Goal: Task Accomplishment & Management: Manage account settings

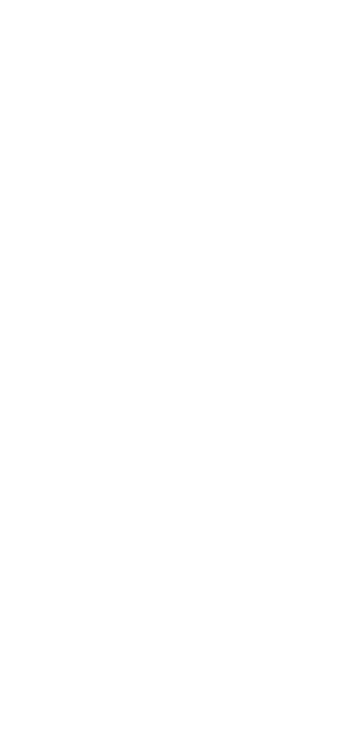
click at [313, 3] on html at bounding box center [182, 1] width 364 height 3
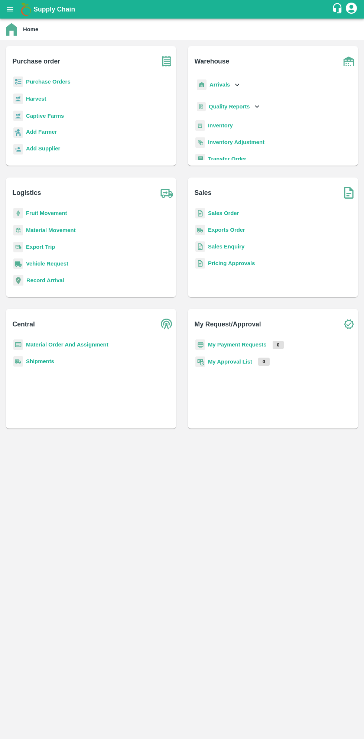
click at [10, 9] on icon "open drawer" at bounding box center [10, 9] width 6 height 4
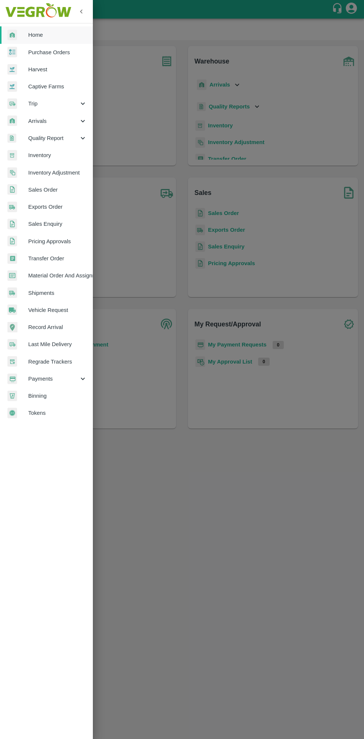
click at [42, 129] on div "Arrivals" at bounding box center [46, 121] width 93 height 17
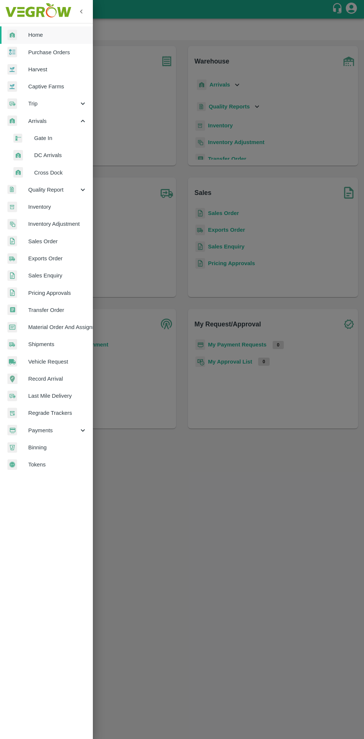
click at [49, 158] on span "DC Arrivals" at bounding box center [60, 155] width 53 height 8
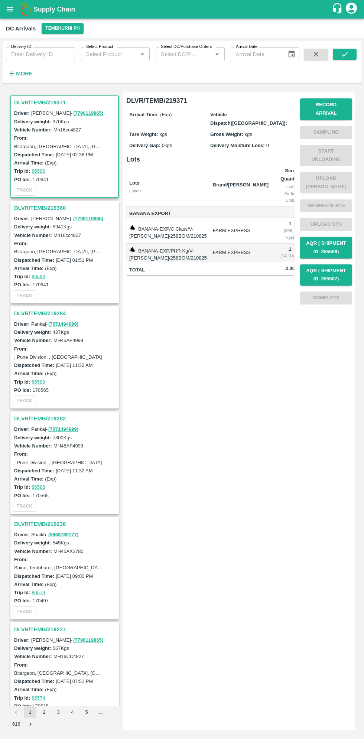
click at [71, 137] on div "From: Bitargaon, [GEOGRAPHIC_DATA], [GEOGRAPHIC_DATA], [GEOGRAPHIC_DATA], [GEOG…" at bounding box center [65, 142] width 103 height 17
click at [64, 130] on label "Mh16cc4827" at bounding box center [66, 130] width 27 height 6
click at [328, 110] on button "Record Arrival" at bounding box center [326, 109] width 52 height 22
click at [71, 141] on div "From: Bitargaon, [GEOGRAPHIC_DATA], [GEOGRAPHIC_DATA], [GEOGRAPHIC_DATA], [GEOG…" at bounding box center [65, 142] width 103 height 17
click at [40, 144] on label "Bitargaon, [GEOGRAPHIC_DATA], [GEOGRAPHIC_DATA], [GEOGRAPHIC_DATA], [GEOGRAPHIC…" at bounding box center [130, 146] width 232 height 6
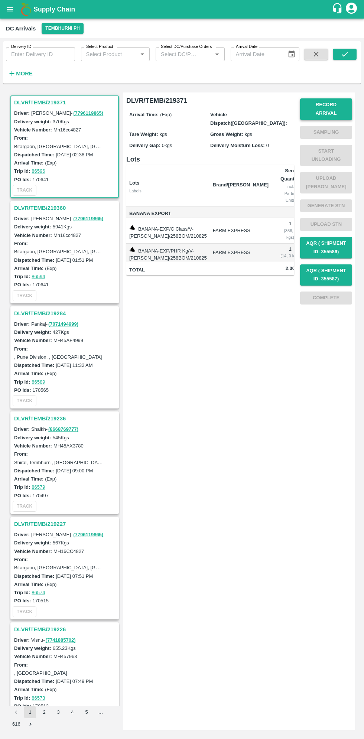
click at [329, 101] on button "Record Arrival" at bounding box center [326, 109] width 52 height 22
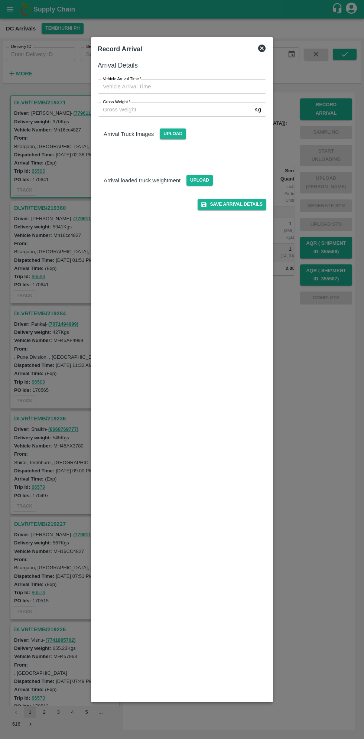
click at [184, 84] on input "Vehicle Arrival Time   *" at bounding box center [179, 86] width 163 height 14
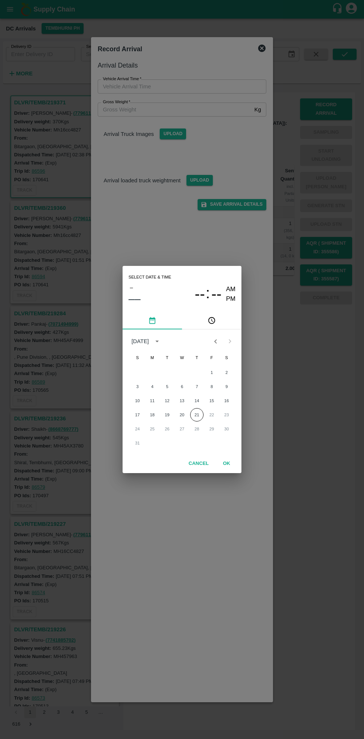
click at [215, 317] on icon "pick time" at bounding box center [212, 320] width 8 height 8
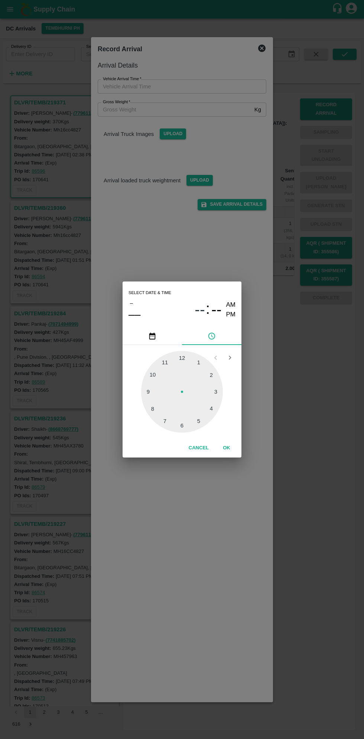
click at [219, 391] on div at bounding box center [182, 392] width 82 height 82
click at [175, 423] on div at bounding box center [182, 392] width 82 height 82
type input "21/08/2025 03:32 AM"
click at [226, 448] on button "OK" at bounding box center [227, 448] width 24 height 13
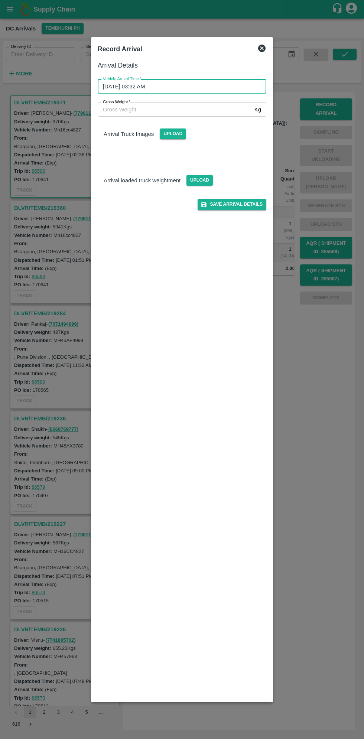
click at [209, 110] on input "Gross Weight   *" at bounding box center [175, 110] width 154 height 14
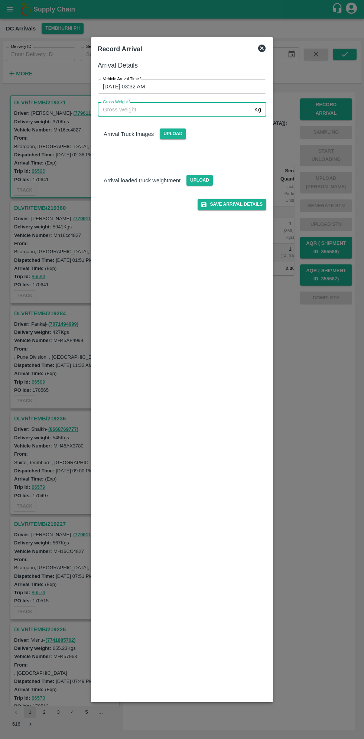
click at [211, 110] on input "Gross Weight   *" at bounding box center [175, 110] width 154 height 14
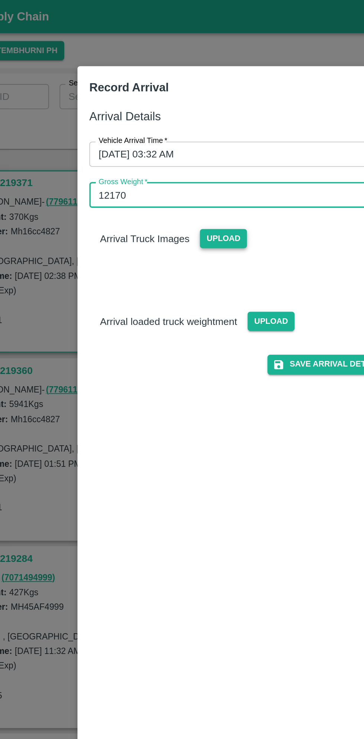
type input "12170"
click at [169, 139] on span "Upload" at bounding box center [173, 134] width 26 height 11
click at [0, 0] on input "Upload" at bounding box center [0, 0] width 0 height 0
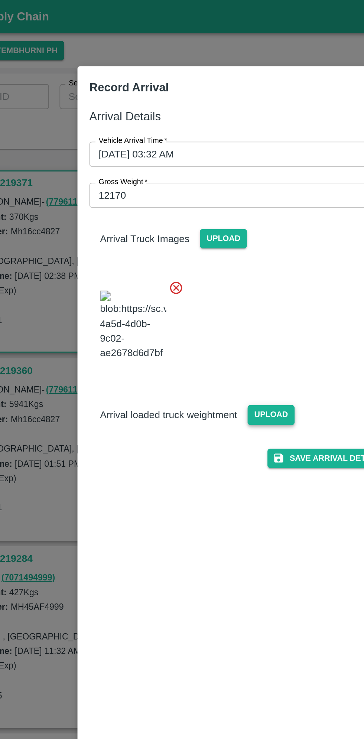
click at [201, 238] on span "Upload" at bounding box center [199, 232] width 26 height 11
click at [0, 0] on input "Upload" at bounding box center [0, 0] width 0 height 0
click at [228, 263] on button "Save Arrival Details" at bounding box center [232, 257] width 69 height 11
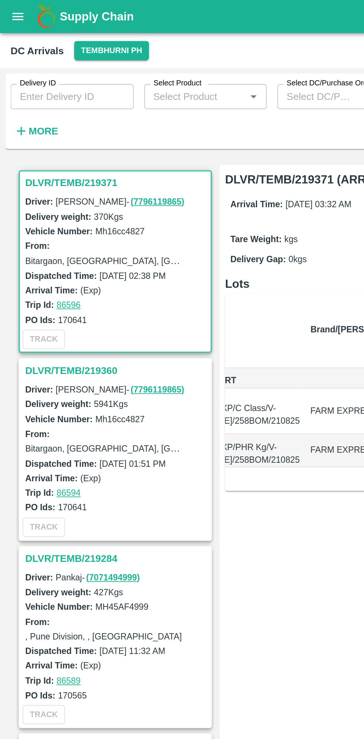
scroll to position [0, 39]
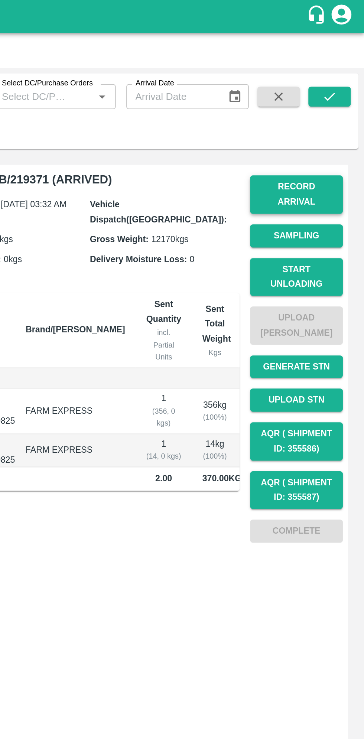
click at [341, 105] on button "Record Arrival" at bounding box center [326, 109] width 52 height 22
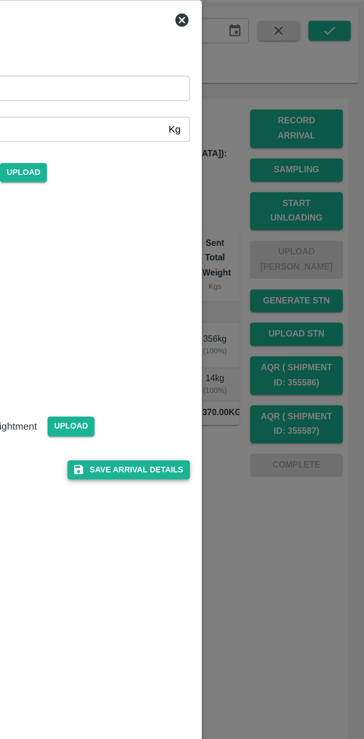
click at [243, 302] on button "Save Arrival Details" at bounding box center [232, 300] width 69 height 11
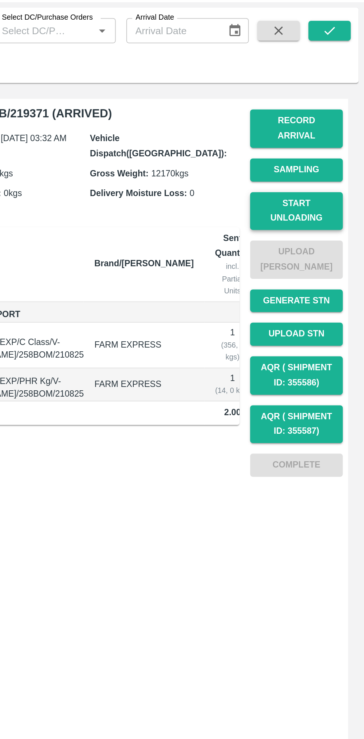
click at [329, 152] on button "Start Unloading" at bounding box center [326, 156] width 52 height 22
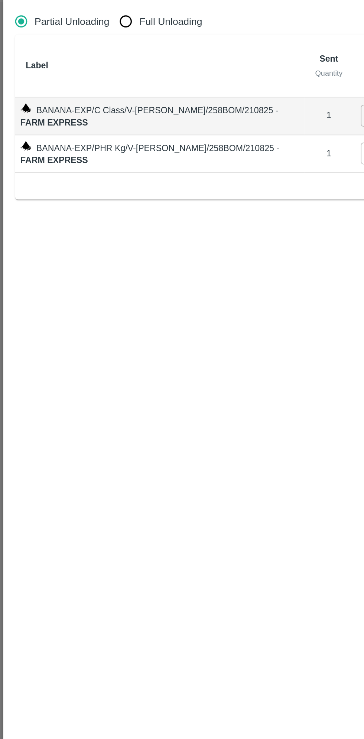
click at [76, 49] on input "Full Unloading" at bounding box center [70, 49] width 15 height 15
radio input "true"
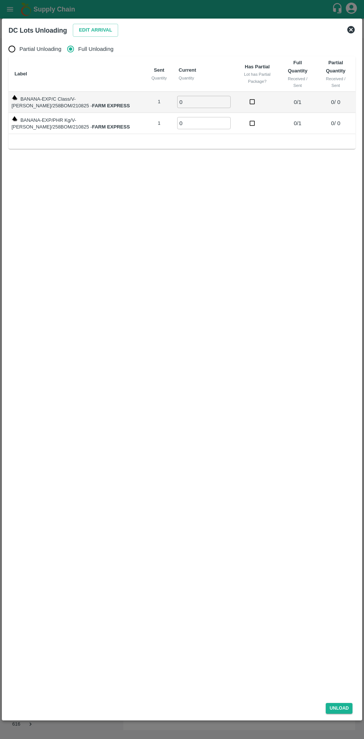
click at [91, 23] on div "Edit Arrival" at bounding box center [94, 29] width 48 height 16
click at [97, 25] on button "Edit Arrival" at bounding box center [95, 30] width 45 height 13
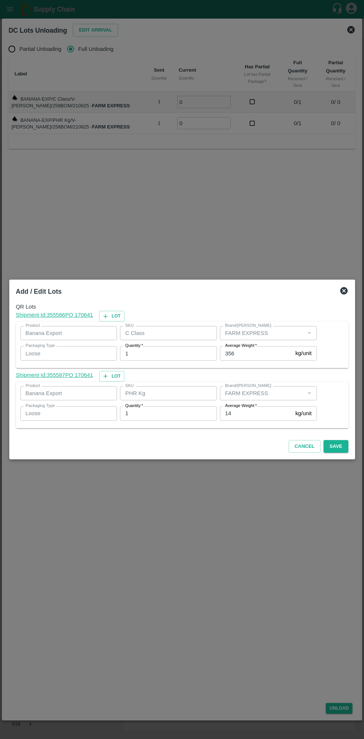
click at [177, 352] on input "1" at bounding box center [168, 353] width 97 height 14
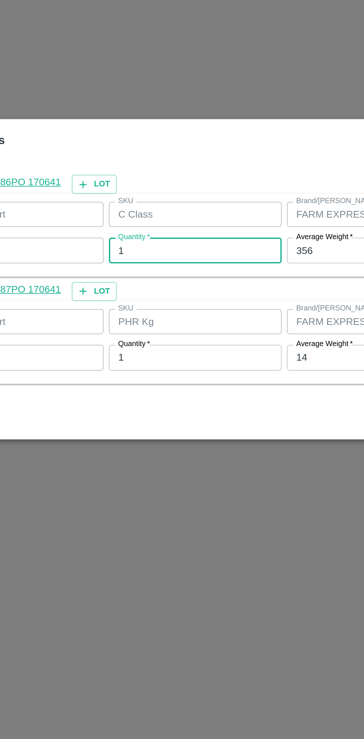
click at [168, 360] on input "1" at bounding box center [168, 353] width 97 height 14
click at [156, 354] on input "1" at bounding box center [168, 353] width 97 height 14
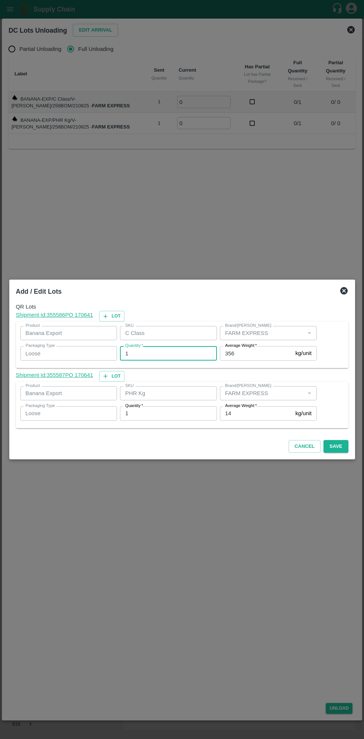
click at [345, 285] on div "Add / Edit Lots" at bounding box center [182, 291] width 338 height 16
click at [341, 291] on icon at bounding box center [343, 290] width 7 height 7
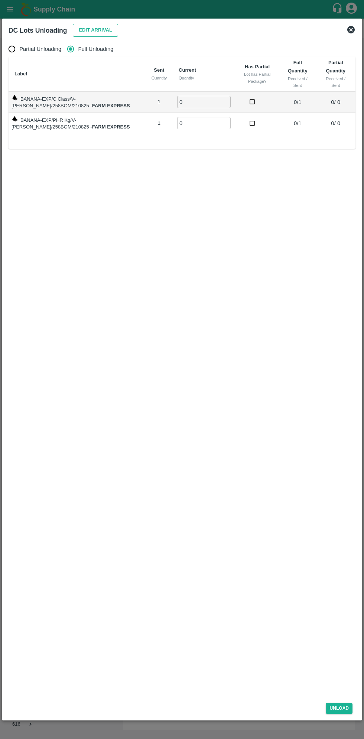
click at [94, 24] on button "Edit Arrival" at bounding box center [95, 30] width 45 height 13
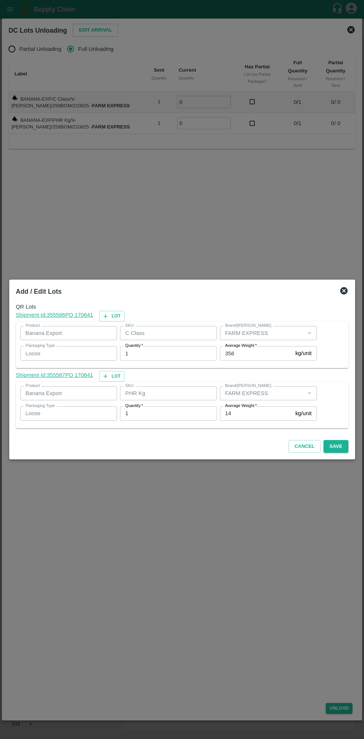
click at [162, 354] on input "1" at bounding box center [168, 353] width 97 height 14
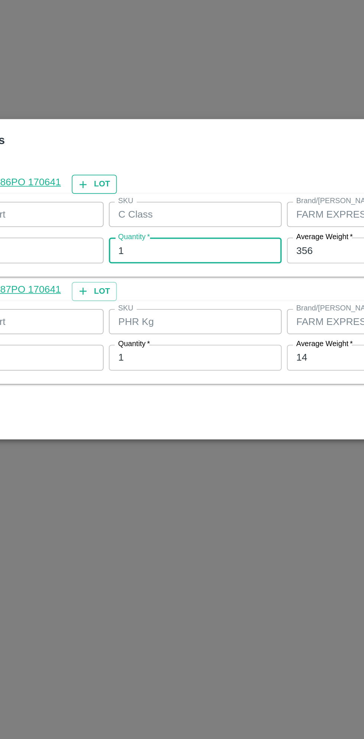
click at [107, 316] on icon "button" at bounding box center [105, 316] width 4 height 4
type input "C Class"
type input "356"
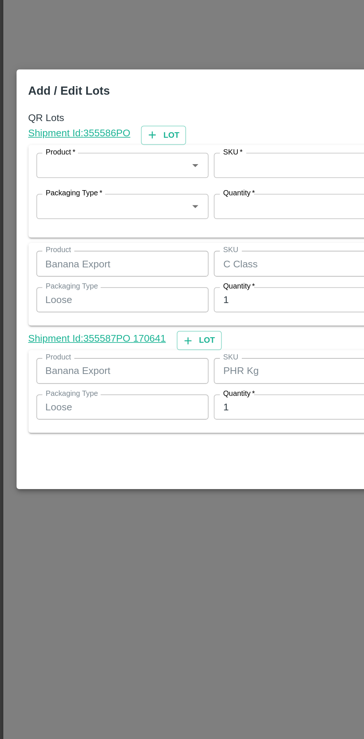
click at [109, 308] on icon "Open" at bounding box center [109, 306] width 8 height 8
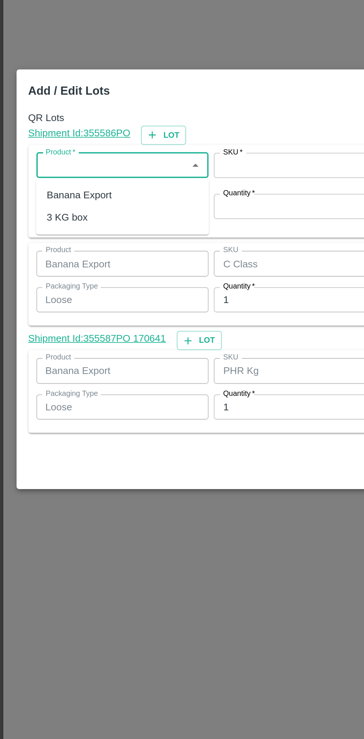
click at [77, 320] on div "Banana Export" at bounding box center [68, 322] width 97 height 13
type input "Banana Export"
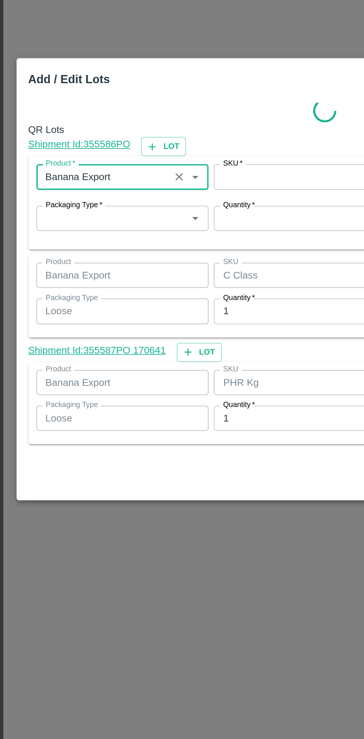
click at [110, 336] on icon "Open" at bounding box center [109, 335] width 8 height 8
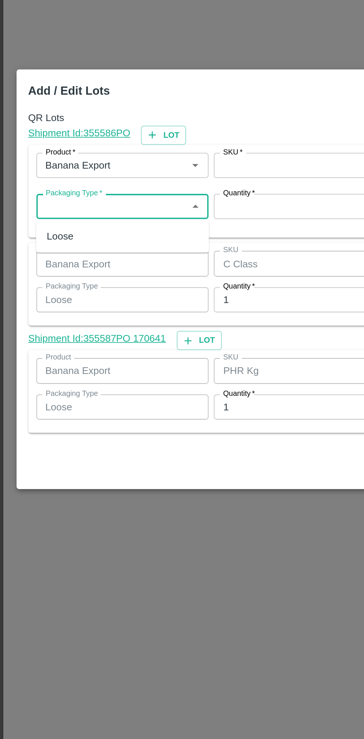
click at [109, 329] on icon "Close" at bounding box center [109, 329] width 3 height 2
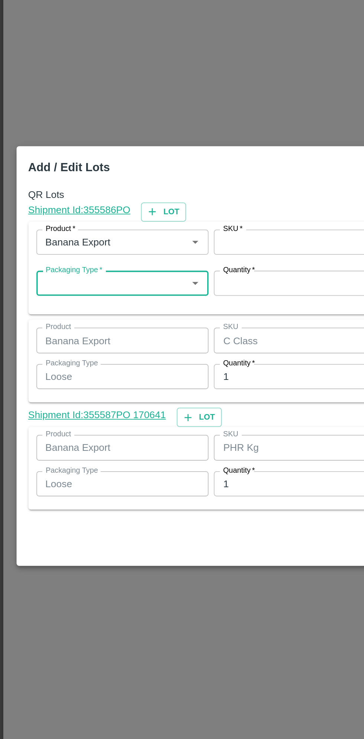
click at [163, 305] on input "SKU   *" at bounding box center [162, 306] width 80 height 10
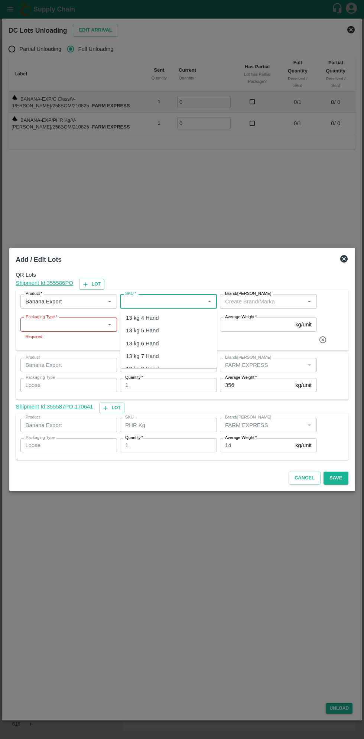
click at [167, 323] on div "13 kg 4 Hand" at bounding box center [168, 318] width 97 height 13
type input "13 kg 4 Hand"
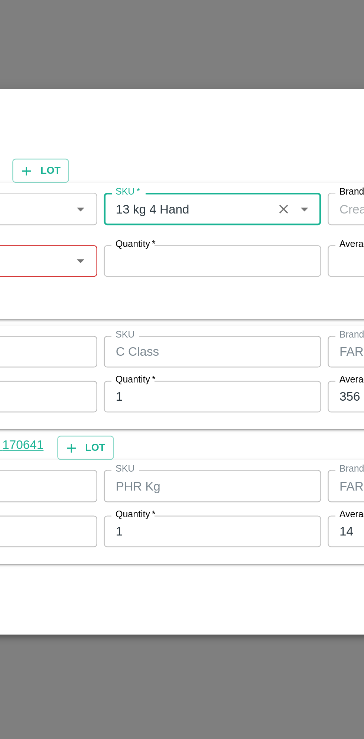
click at [166, 324] on input "Quantity   *" at bounding box center [168, 325] width 97 height 14
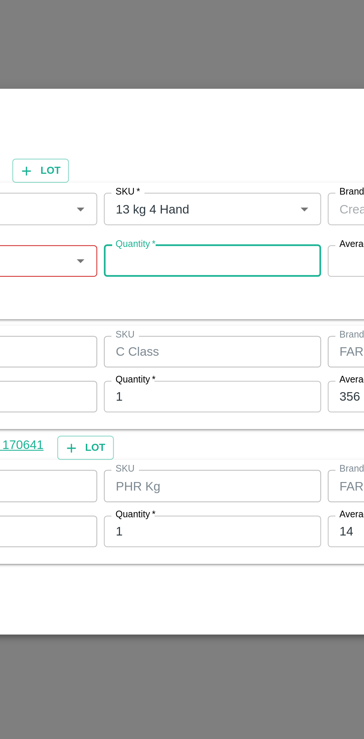
click at [209, 302] on icon "Open" at bounding box center [209, 302] width 3 height 2
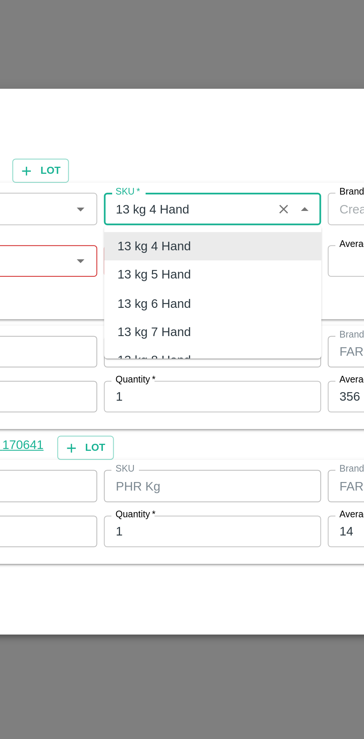
click at [178, 322] on div "13 kg 4 Hand" at bounding box center [168, 318] width 97 height 13
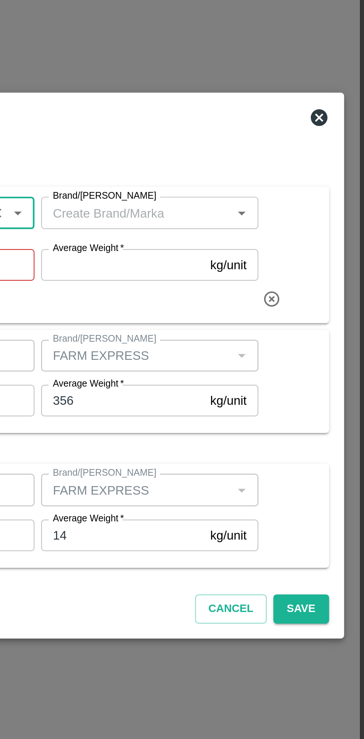
click at [309, 302] on icon "Open" at bounding box center [309, 302] width 3 height 2
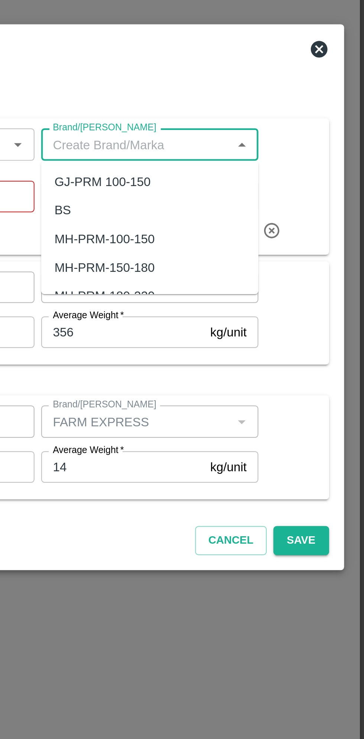
click at [309, 301] on icon "Close" at bounding box center [309, 301] width 3 height 2
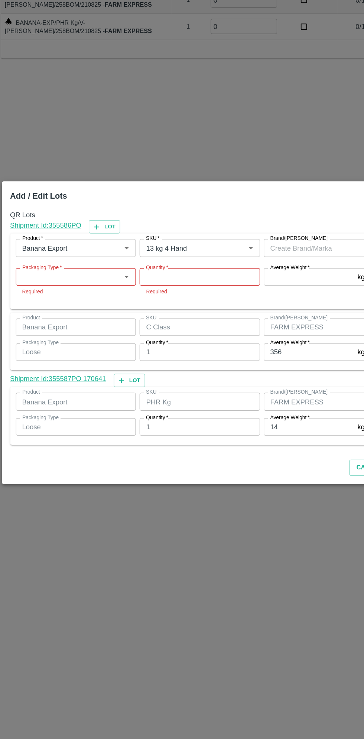
scroll to position [0, 0]
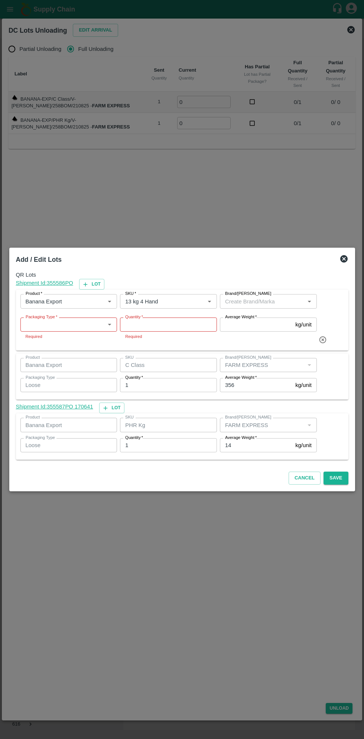
click at [346, 251] on div "Add / Edit Lots QR Lots Shipment Id: 355586 PO Lot Product   * Product   * SKU …" at bounding box center [182, 370] width 346 height 244
click at [349, 257] on div "Add / Edit Lots" at bounding box center [182, 259] width 338 height 16
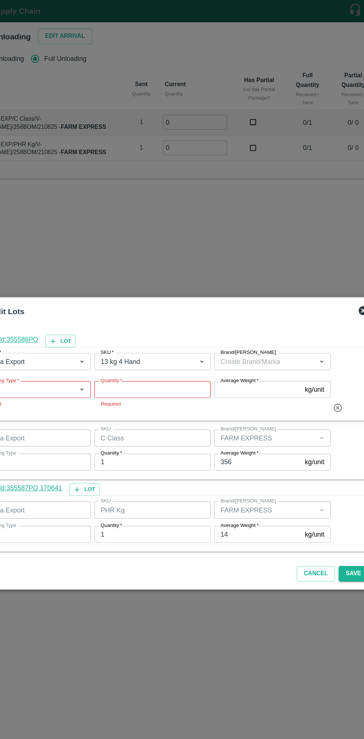
click at [328, 255] on div "Add / Edit Lots" at bounding box center [173, 257] width 326 height 19
click at [308, 480] on button "Cancel" at bounding box center [305, 478] width 32 height 13
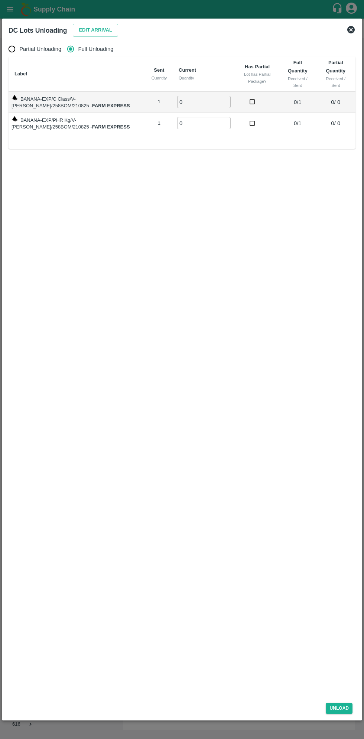
click at [9, 55] on input "Partial Unloading" at bounding box center [11, 49] width 15 height 15
radio input "true"
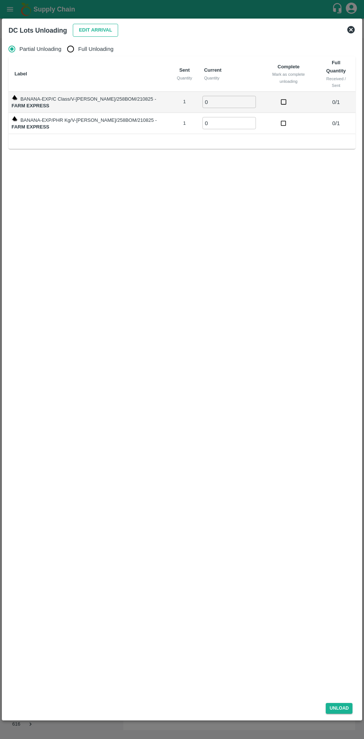
click at [97, 30] on button "Edit Arrival" at bounding box center [95, 30] width 45 height 13
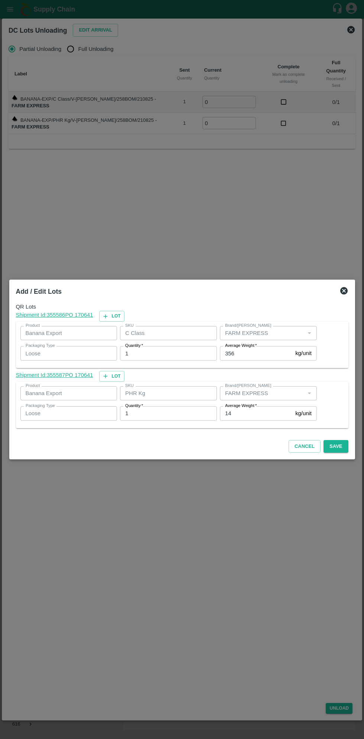
click at [88, 31] on div at bounding box center [182, 369] width 364 height 739
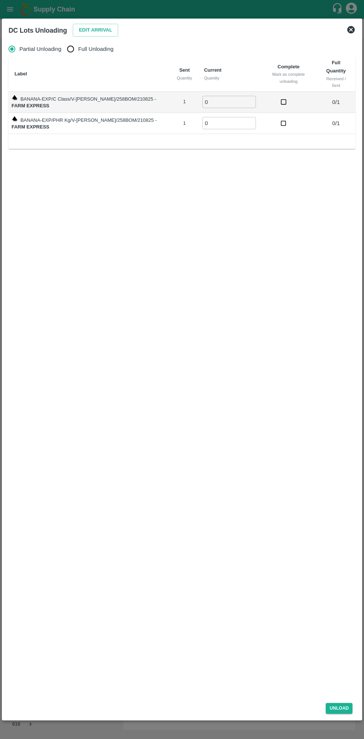
click at [92, 49] on span "Full Unloading" at bounding box center [95, 49] width 35 height 8
click at [78, 49] on input "Full Unloading" at bounding box center [70, 49] width 15 height 15
radio input "true"
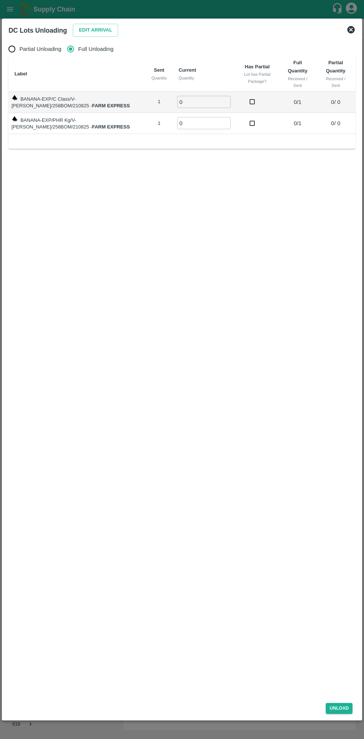
click at [245, 106] on input "checkbox" at bounding box center [252, 102] width 14 height 14
click at [250, 105] on input "checkbox" at bounding box center [252, 102] width 14 height 14
checkbox input "false"
click at [84, 29] on button "Edit Arrival" at bounding box center [95, 30] width 45 height 13
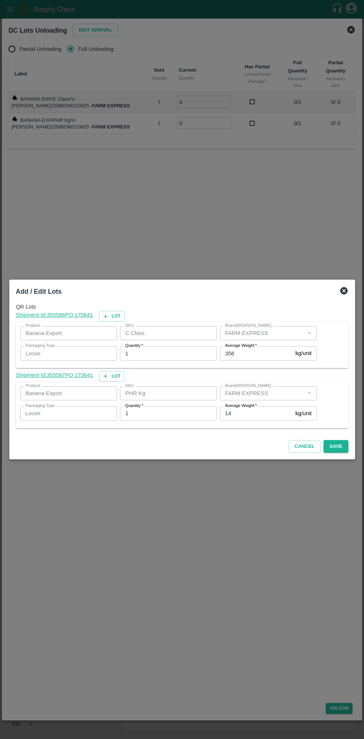
click at [328, 200] on div at bounding box center [182, 369] width 364 height 739
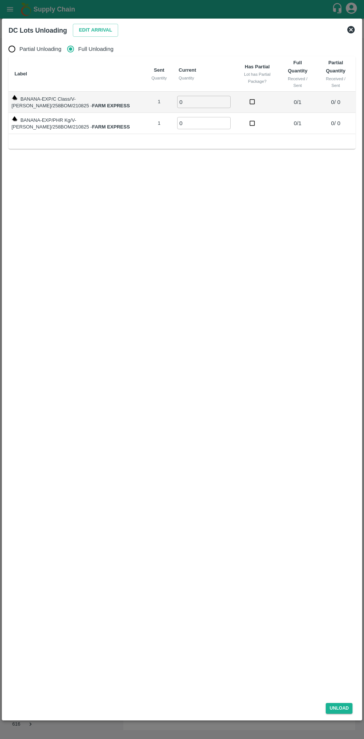
click at [351, 29] on icon at bounding box center [351, 29] width 9 height 9
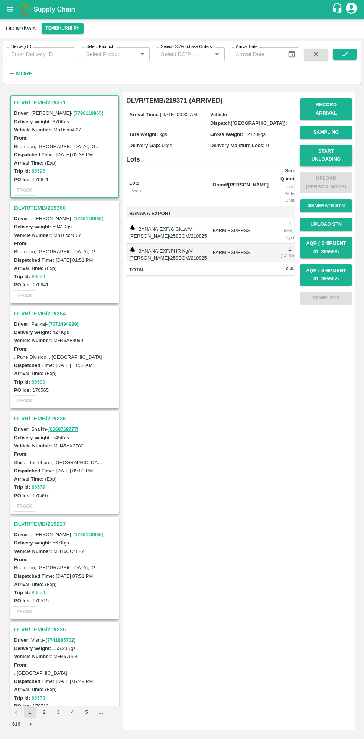
click at [338, 149] on button "Start Unloading" at bounding box center [326, 156] width 52 height 22
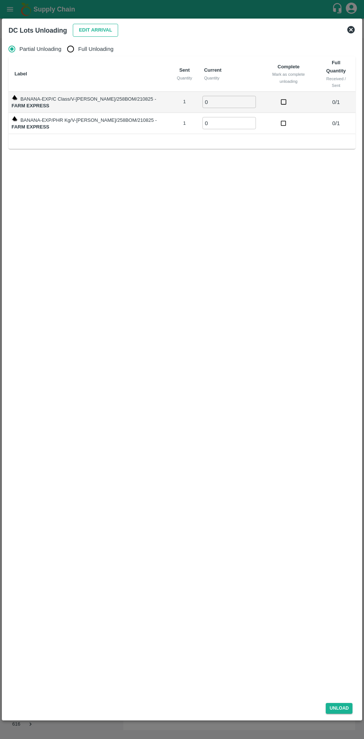
click at [90, 33] on button "Edit Arrival" at bounding box center [95, 30] width 45 height 13
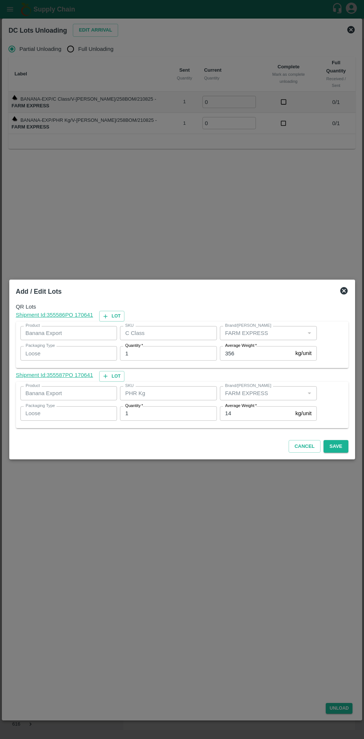
click at [343, 294] on icon at bounding box center [343, 290] width 7 height 7
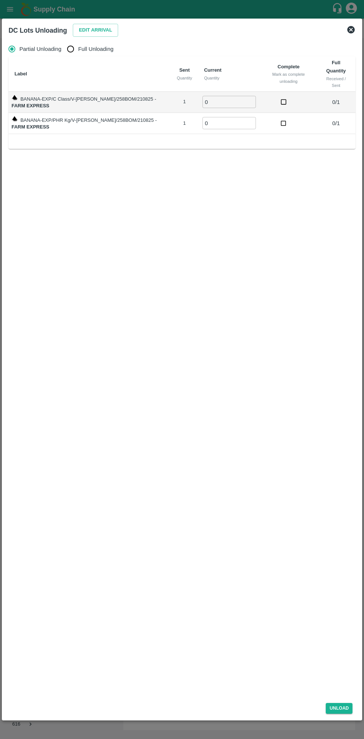
click at [351, 32] on icon at bounding box center [350, 29] width 7 height 7
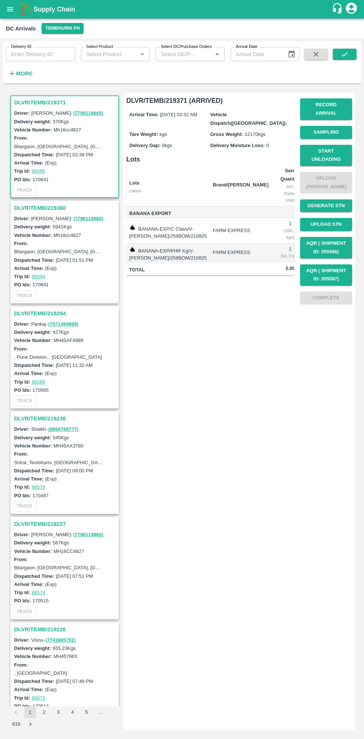
click at [42, 276] on link "86594" at bounding box center [38, 277] width 13 height 6
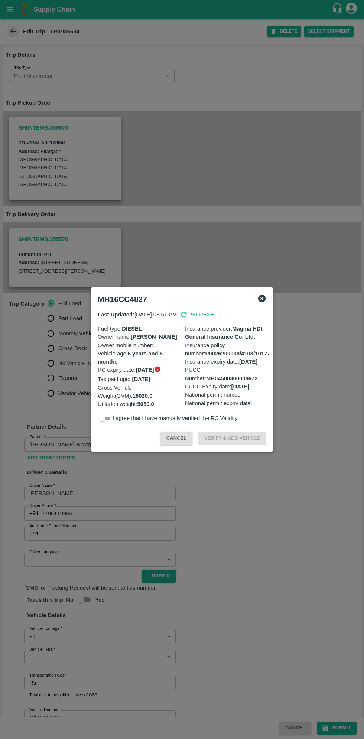
click at [262, 297] on icon at bounding box center [261, 298] width 7 height 7
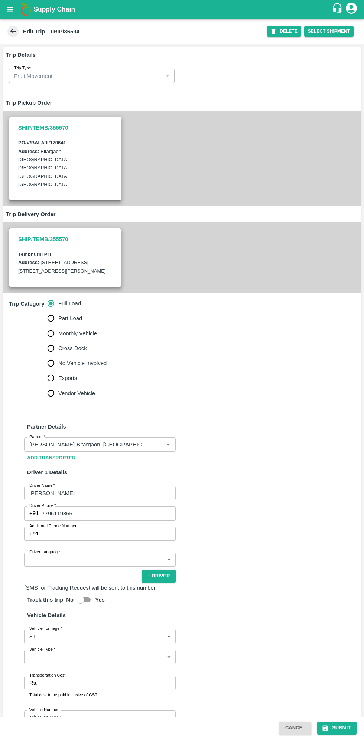
click at [256, 301] on div "Trip Category Full Load Part Load Monthly Vehicle Cross Dock No Vehicle Involve…" at bounding box center [182, 348] width 358 height 111
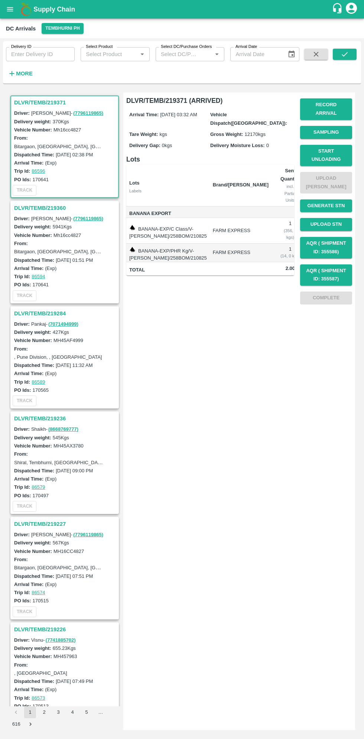
click at [59, 240] on div "From: Bitargaon, [GEOGRAPHIC_DATA], [GEOGRAPHIC_DATA], [GEOGRAPHIC_DATA], [GEOG…" at bounding box center [65, 247] width 103 height 17
click at [72, 161] on div "Arrival Time: (Exp)" at bounding box center [65, 163] width 103 height 8
click at [40, 274] on link "86594" at bounding box center [38, 277] width 13 height 6
click at [66, 254] on div "Bitargaon, [GEOGRAPHIC_DATA], [GEOGRAPHIC_DATA], [GEOGRAPHIC_DATA], [GEOGRAPHIC…" at bounding box center [58, 251] width 89 height 8
click at [47, 255] on div "Bitargaon, [GEOGRAPHIC_DATA], [GEOGRAPHIC_DATA], [GEOGRAPHIC_DATA], [GEOGRAPHIC…" at bounding box center [58, 251] width 89 height 8
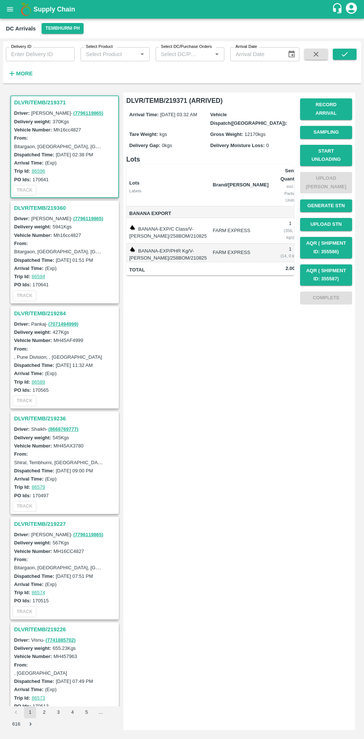
click at [57, 267] on div "Arrival Time: (Exp)" at bounding box center [65, 268] width 103 height 8
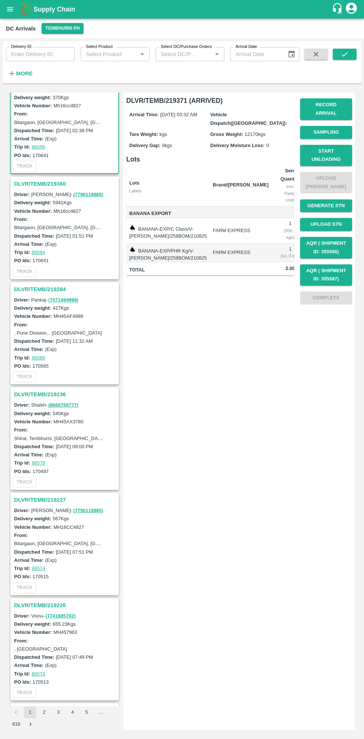
scroll to position [23, 0]
click at [81, 241] on div "Arrival Time: (Exp)" at bounding box center [65, 245] width 103 height 8
click at [70, 249] on div "Trip Id: 86594" at bounding box center [65, 253] width 103 height 8
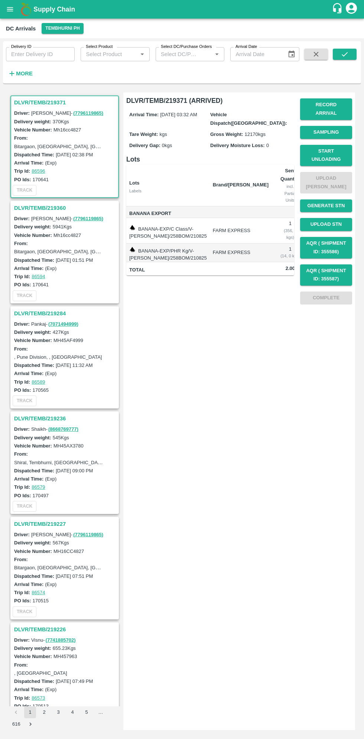
click at [73, 265] on div "Arrival Time: (Exp)" at bounding box center [65, 268] width 103 height 8
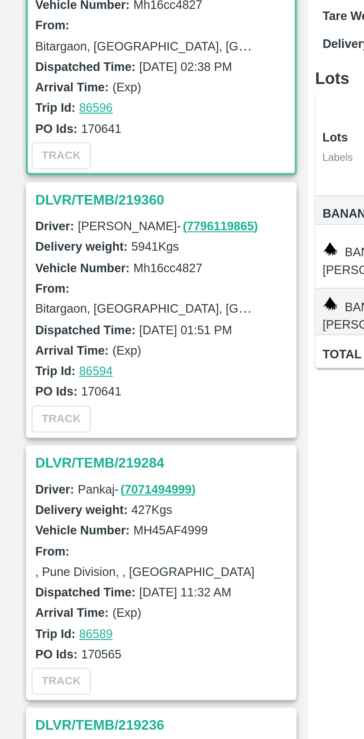
click at [66, 257] on label "[DATE] 01:51 PM" at bounding box center [74, 260] width 37 height 6
click at [25, 295] on div "TRACK" at bounding box center [64, 296] width 107 height 14
click at [43, 211] on h3 "DLVR/TEMB/219360" at bounding box center [65, 208] width 103 height 10
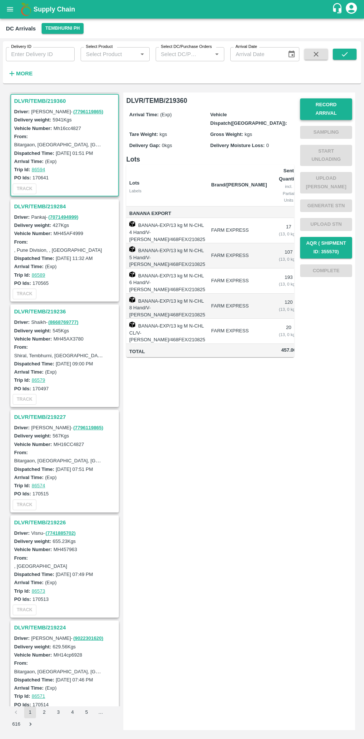
click at [329, 103] on button "Record Arrival" at bounding box center [326, 109] width 52 height 22
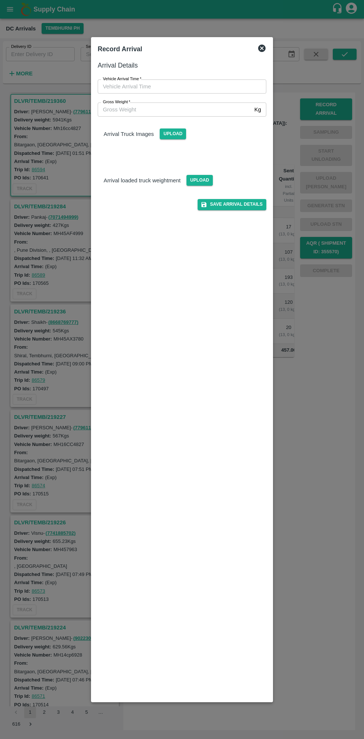
click at [193, 84] on input "Vehicle Arrival Time   *" at bounding box center [179, 86] width 163 height 14
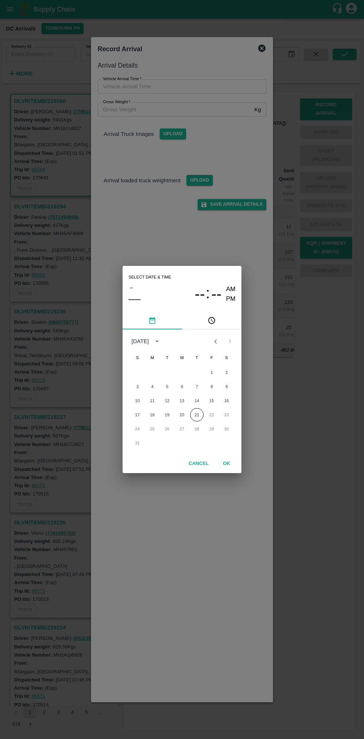
click at [216, 320] on icon "pick time" at bounding box center [212, 320] width 8 height 8
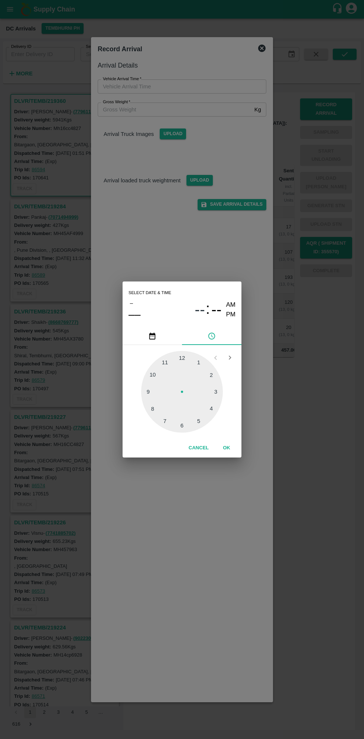
click at [217, 393] on div at bounding box center [182, 392] width 82 height 82
click at [157, 415] on div at bounding box center [182, 392] width 82 height 82
click at [170, 422] on div at bounding box center [182, 392] width 82 height 82
click at [177, 433] on div at bounding box center [182, 392] width 82 height 82
click at [171, 426] on div at bounding box center [182, 392] width 82 height 82
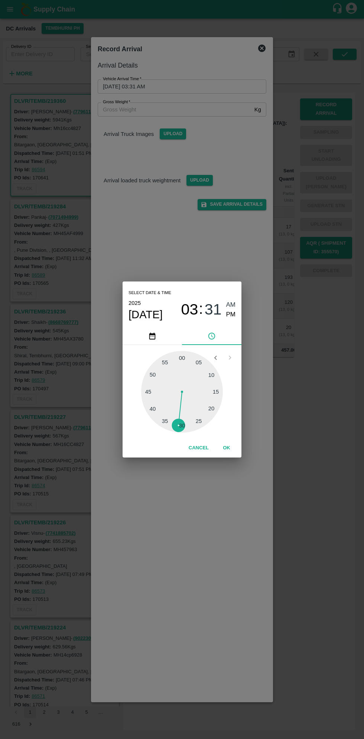
type input "[DATE] 03:33 AM"
click at [237, 452] on button "OK" at bounding box center [227, 448] width 24 height 13
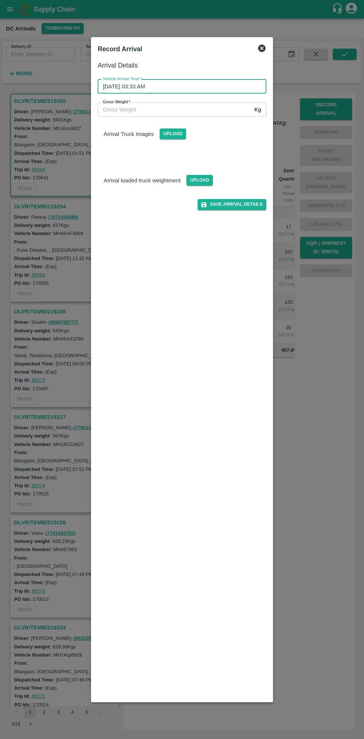
click at [187, 112] on input "Gross Weight   *" at bounding box center [175, 110] width 154 height 14
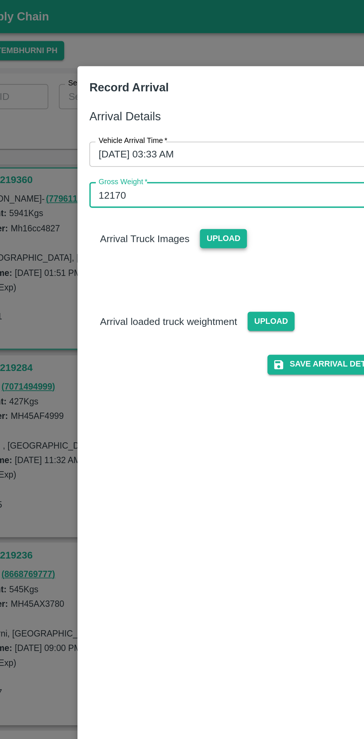
type input "12170"
click at [169, 137] on span "Upload" at bounding box center [173, 134] width 26 height 11
click at [0, 0] on input "Upload" at bounding box center [0, 0] width 0 height 0
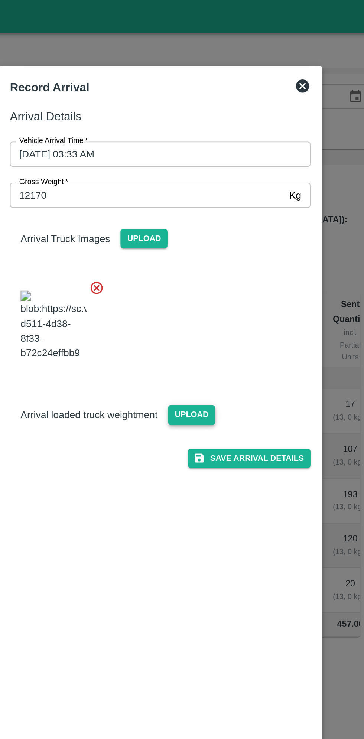
click at [196, 238] on span "Upload" at bounding box center [199, 232] width 26 height 11
click at [0, 0] on input "Upload" at bounding box center [0, 0] width 0 height 0
click at [196, 238] on span "Upload" at bounding box center [199, 232] width 26 height 11
click at [0, 0] on input "Upload" at bounding box center [0, 0] width 0 height 0
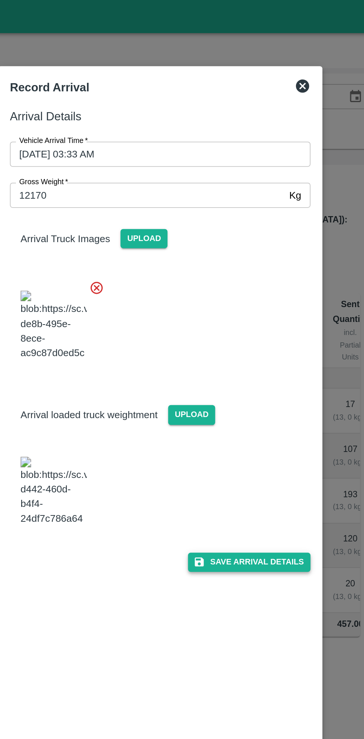
click at [232, 321] on button "Save Arrival Details" at bounding box center [232, 315] width 69 height 11
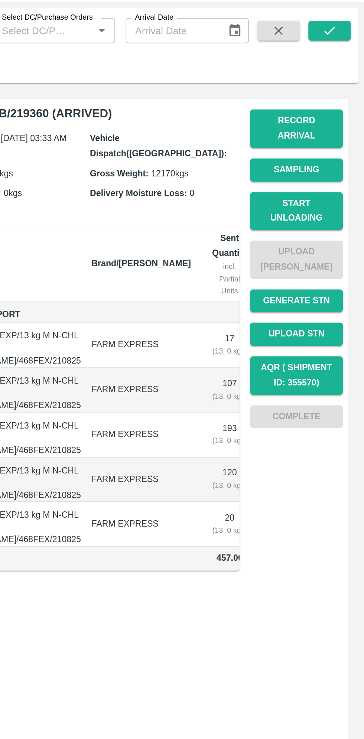
scroll to position [32, 0]
click at [327, 147] on button "Start Unloading" at bounding box center [326, 156] width 52 height 22
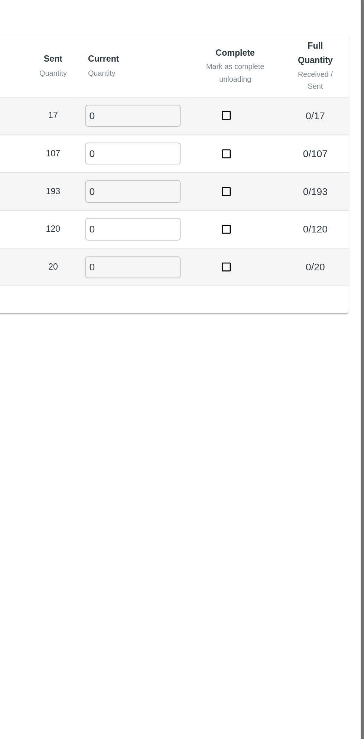
scroll to position [0, 0]
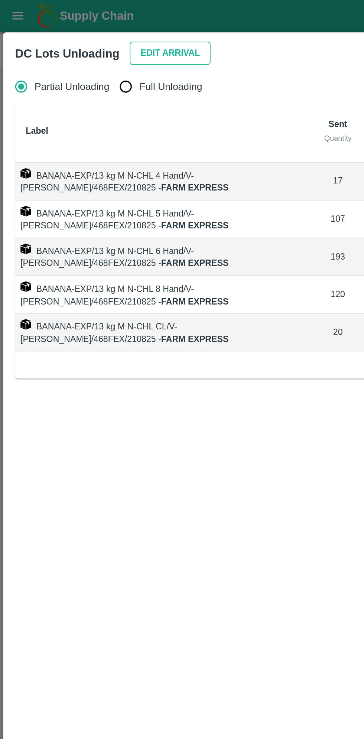
click at [88, 30] on button "Edit Arrival" at bounding box center [95, 30] width 45 height 13
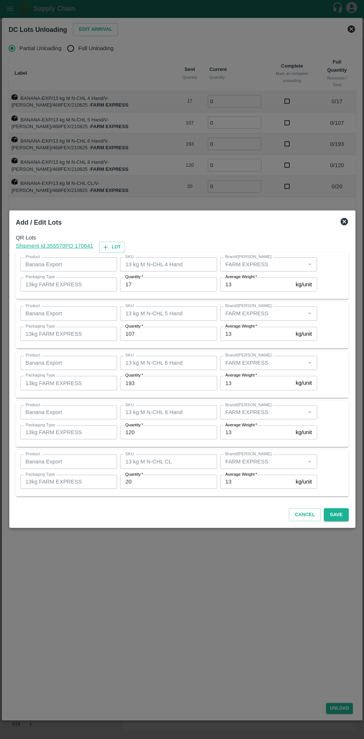
click at [344, 211] on div "Add / Edit Lots QR Lots Shipment Id: 355570 PO 170641 Lot Product Banana Export…" at bounding box center [182, 369] width 346 height 317
click at [346, 219] on icon at bounding box center [343, 222] width 9 height 9
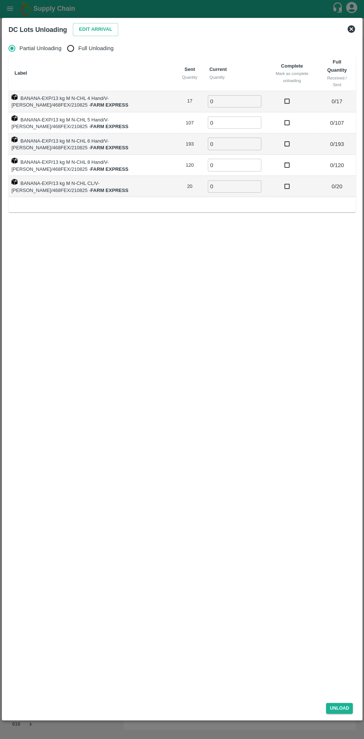
click at [228, 103] on input "0" at bounding box center [234, 102] width 53 height 12
click at [94, 22] on div "Edit Arrival" at bounding box center [94, 29] width 48 height 16
click at [88, 23] on div "Edit Arrival" at bounding box center [94, 29] width 48 height 16
click at [91, 28] on button "Edit Arrival" at bounding box center [95, 30] width 45 height 13
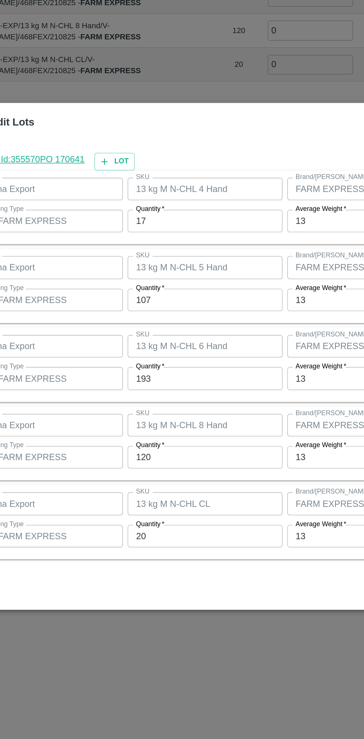
click at [152, 286] on input "17" at bounding box center [168, 285] width 97 height 14
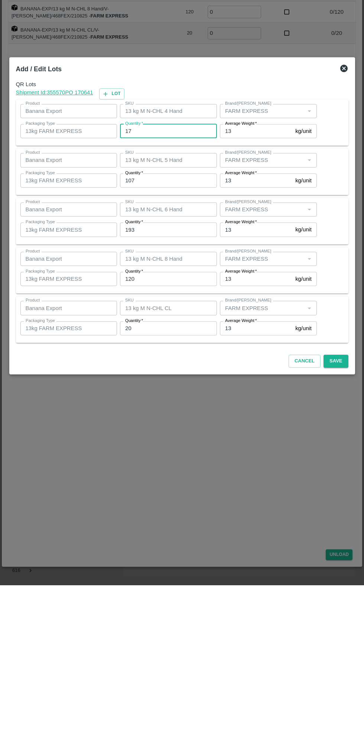
click at [192, 285] on input "17" at bounding box center [168, 285] width 97 height 14
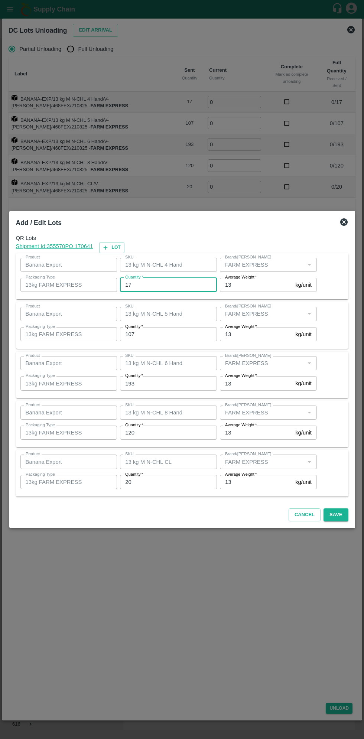
click at [143, 285] on input "17" at bounding box center [168, 285] width 97 height 14
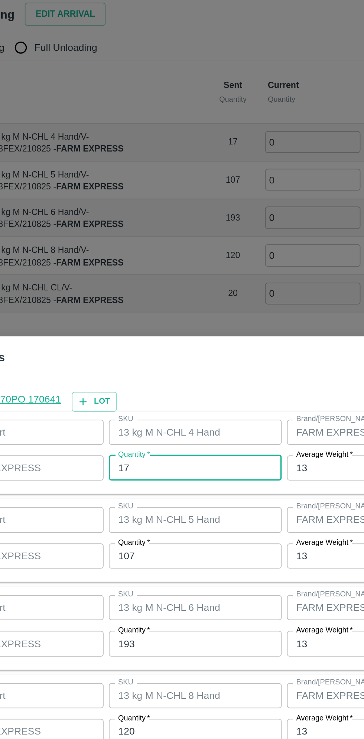
click at [147, 287] on input "17" at bounding box center [168, 285] width 97 height 14
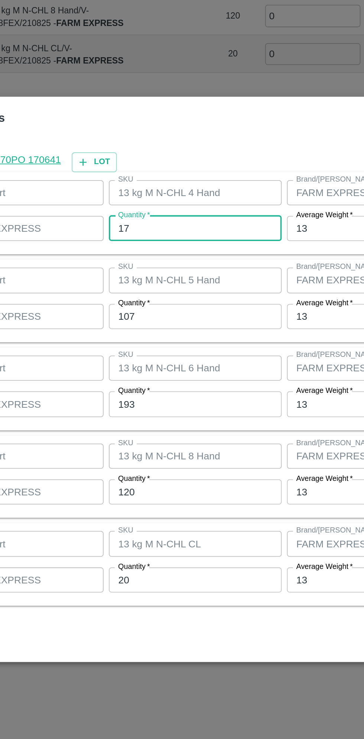
type input "1"
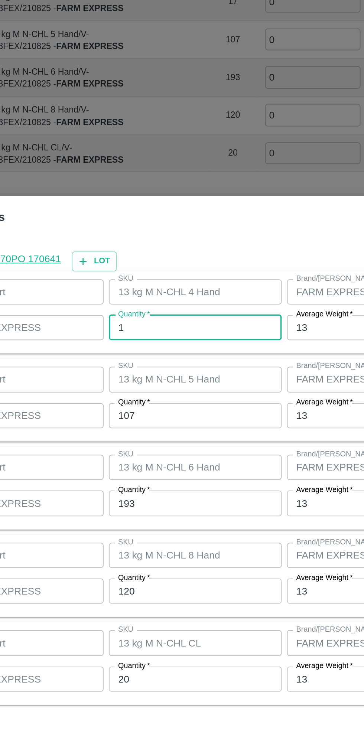
type input "17"
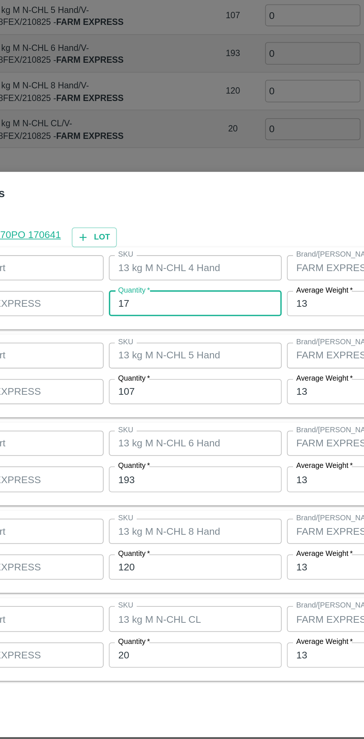
click at [143, 335] on input "107" at bounding box center [168, 334] width 97 height 14
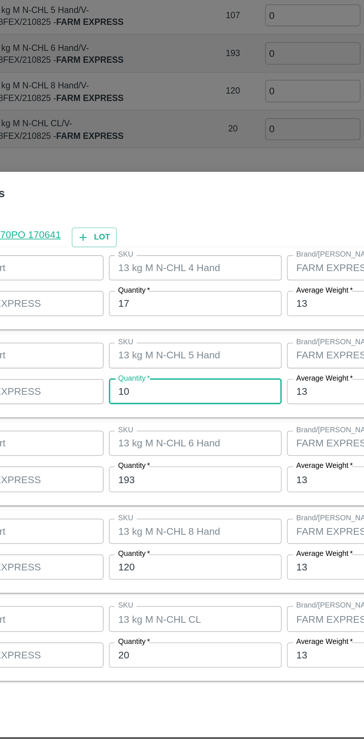
type input "1"
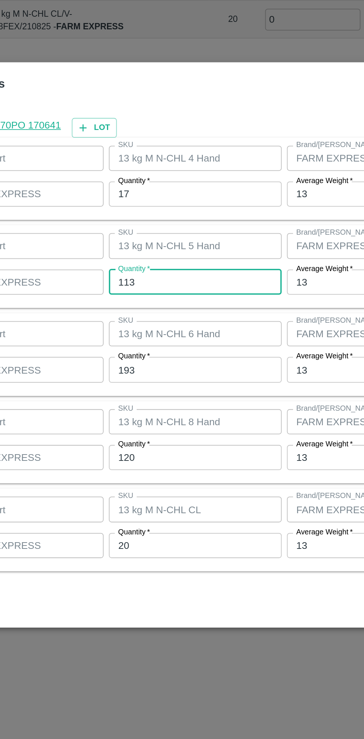
type input "113"
click at [140, 384] on input "193" at bounding box center [168, 383] width 97 height 14
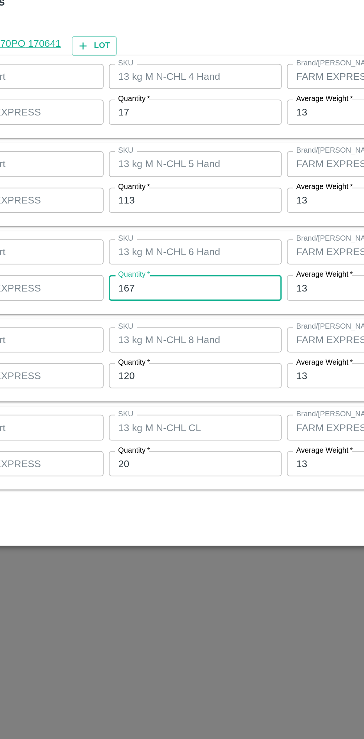
type input "167"
click at [146, 433] on input "120" at bounding box center [168, 433] width 97 height 14
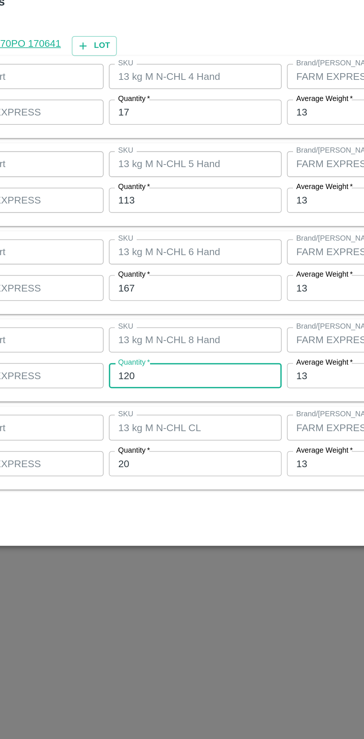
click at [144, 434] on input "120" at bounding box center [168, 433] width 97 height 14
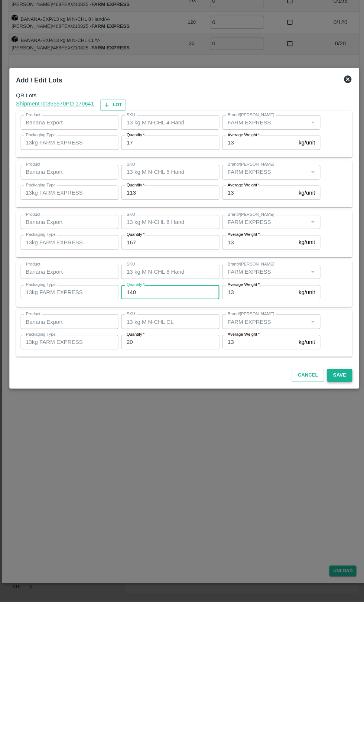
type input "140"
click at [345, 514] on button "Save" at bounding box center [335, 514] width 25 height 13
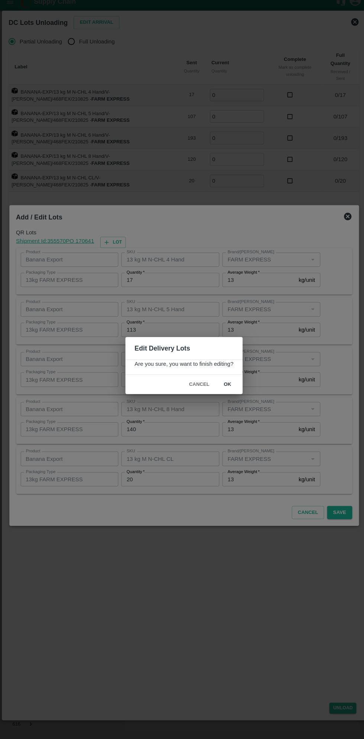
click at [232, 387] on button "ok" at bounding box center [225, 388] width 24 height 13
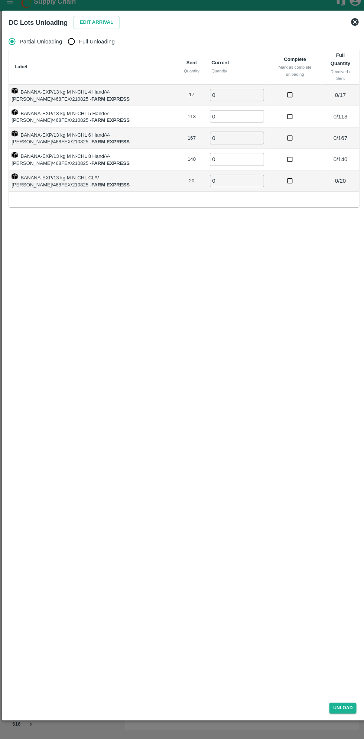
click at [94, 52] on span "Full Unloading" at bounding box center [95, 49] width 35 height 8
click at [78, 52] on input "Full Unloading" at bounding box center [70, 49] width 15 height 15
radio input "true"
click at [198, 104] on input "0" at bounding box center [207, 102] width 53 height 12
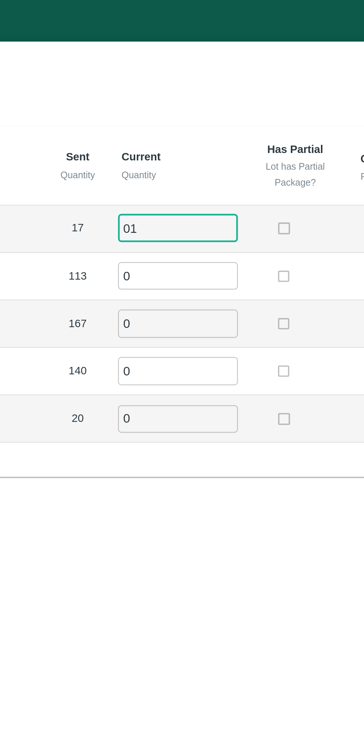
type input "0"
type input "17"
click at [194, 125] on input "0" at bounding box center [207, 123] width 53 height 12
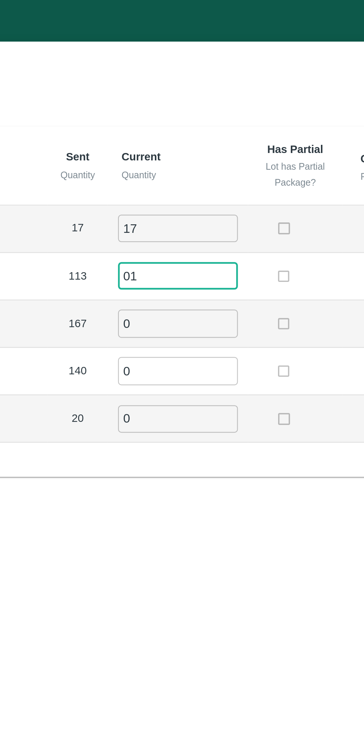
type input "0"
type input "113"
click at [196, 145] on input "0" at bounding box center [207, 144] width 53 height 12
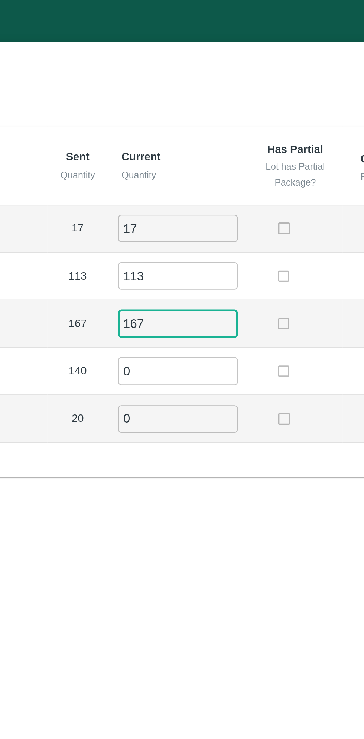
type input "167"
click at [200, 165] on input "0" at bounding box center [207, 165] width 53 height 12
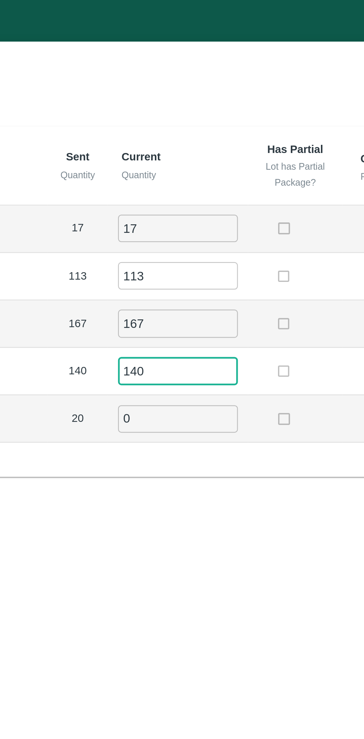
type input "140"
click at [197, 188] on input "0" at bounding box center [207, 187] width 53 height 12
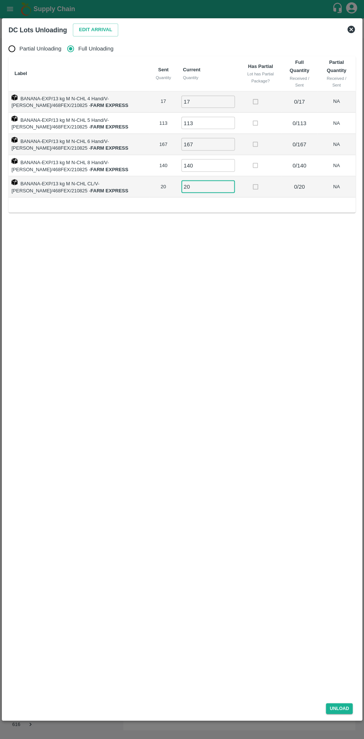
type input "20"
click at [256, 103] on label at bounding box center [255, 102] width 14 height 14
click at [258, 108] on label at bounding box center [255, 102] width 14 height 14
click at [258, 126] on label at bounding box center [255, 124] width 14 height 14
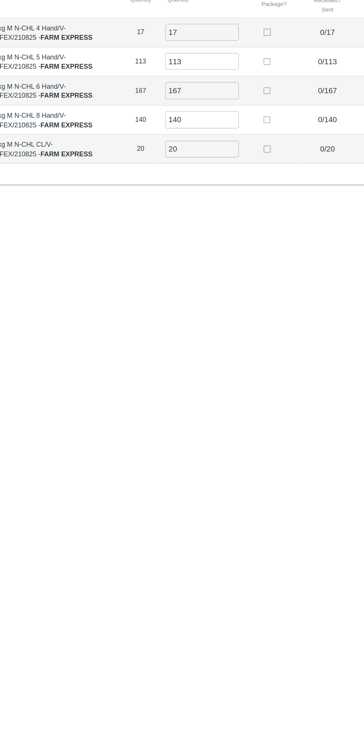
click at [258, 185] on label at bounding box center [255, 187] width 14 height 14
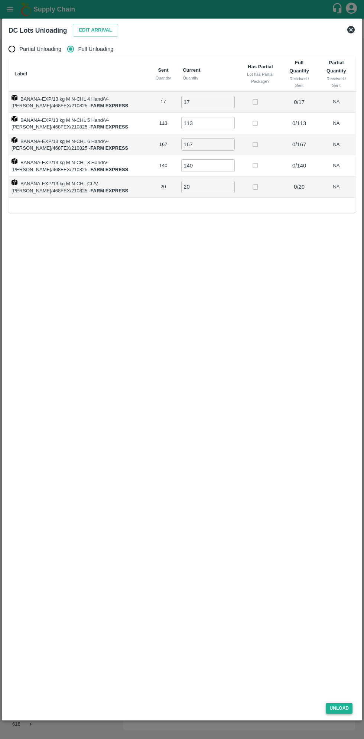
click at [348, 712] on button "Unload" at bounding box center [339, 708] width 27 height 11
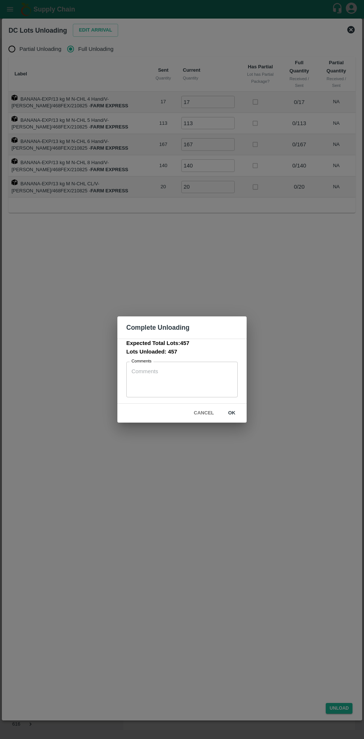
click at [232, 414] on button "ok" at bounding box center [232, 413] width 24 height 13
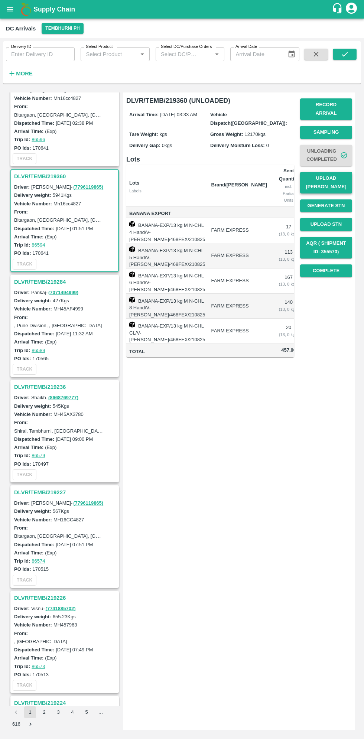
click at [343, 176] on button "Upload [PERSON_NAME]" at bounding box center [326, 183] width 52 height 22
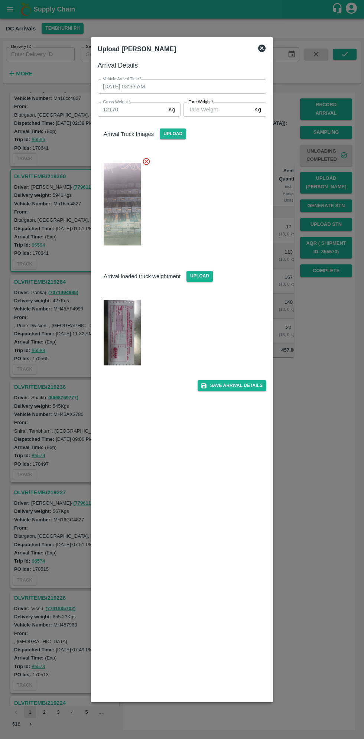
click at [233, 109] on input "[PERSON_NAME]   *" at bounding box center [217, 110] width 68 height 14
type input "5760"
click at [235, 387] on button "Save Arrival Details" at bounding box center [232, 385] width 69 height 11
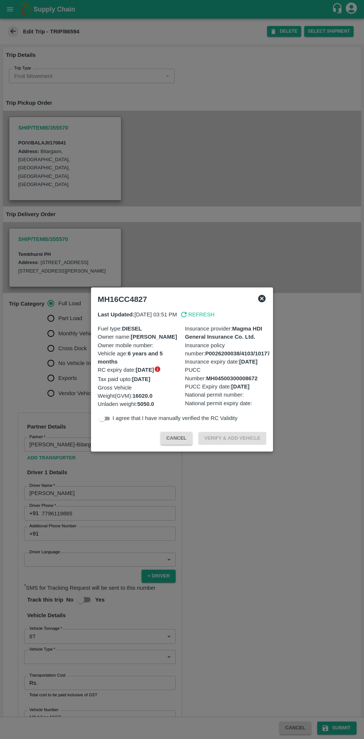
click at [260, 313] on div "Last Updated: 21 Aug 2025, 03:51 PM Refresh" at bounding box center [182, 317] width 169 height 14
click at [254, 314] on div "Last Updated: 21 Aug 2025, 03:51 PM Refresh" at bounding box center [182, 317] width 169 height 14
click at [256, 292] on div "MH16CC4827" at bounding box center [182, 299] width 175 height 16
